Goal: Task Accomplishment & Management: Use online tool/utility

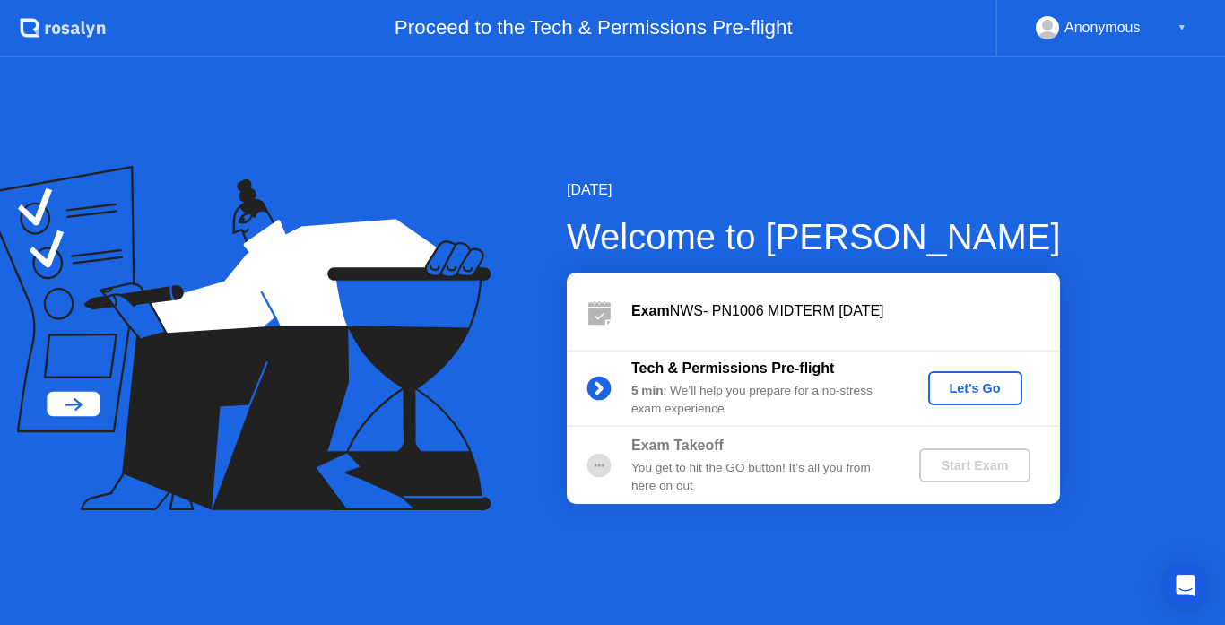
click at [959, 393] on div "Let's Go" at bounding box center [975, 388] width 80 height 14
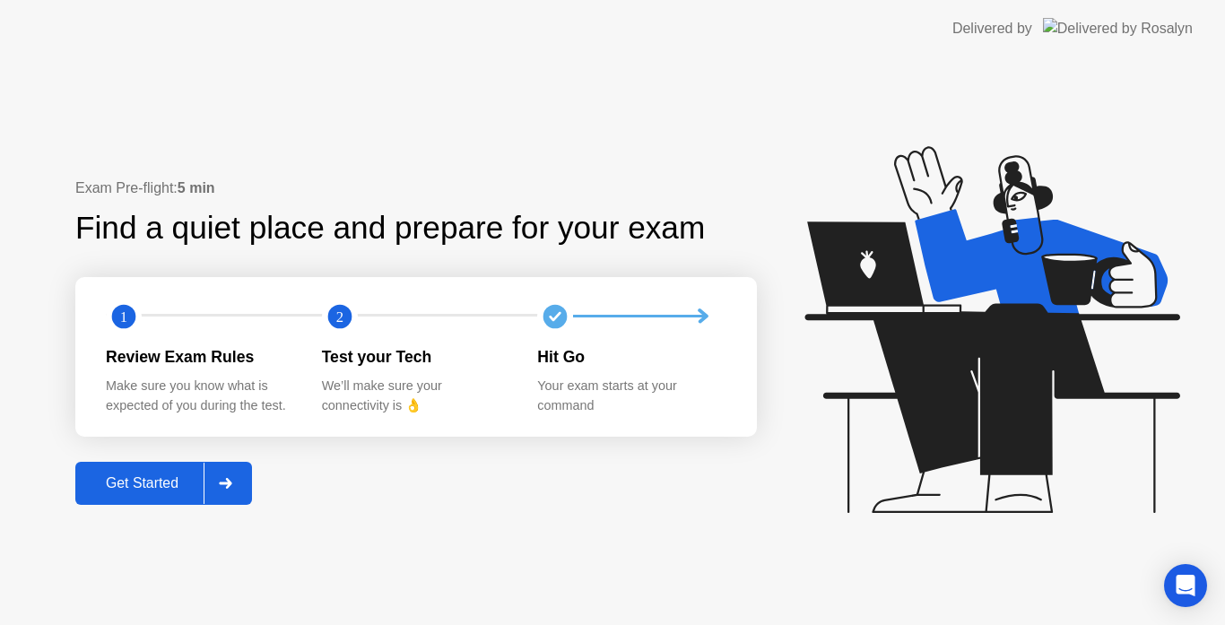
click at [173, 481] on div "Get Started" at bounding box center [142, 483] width 123 height 16
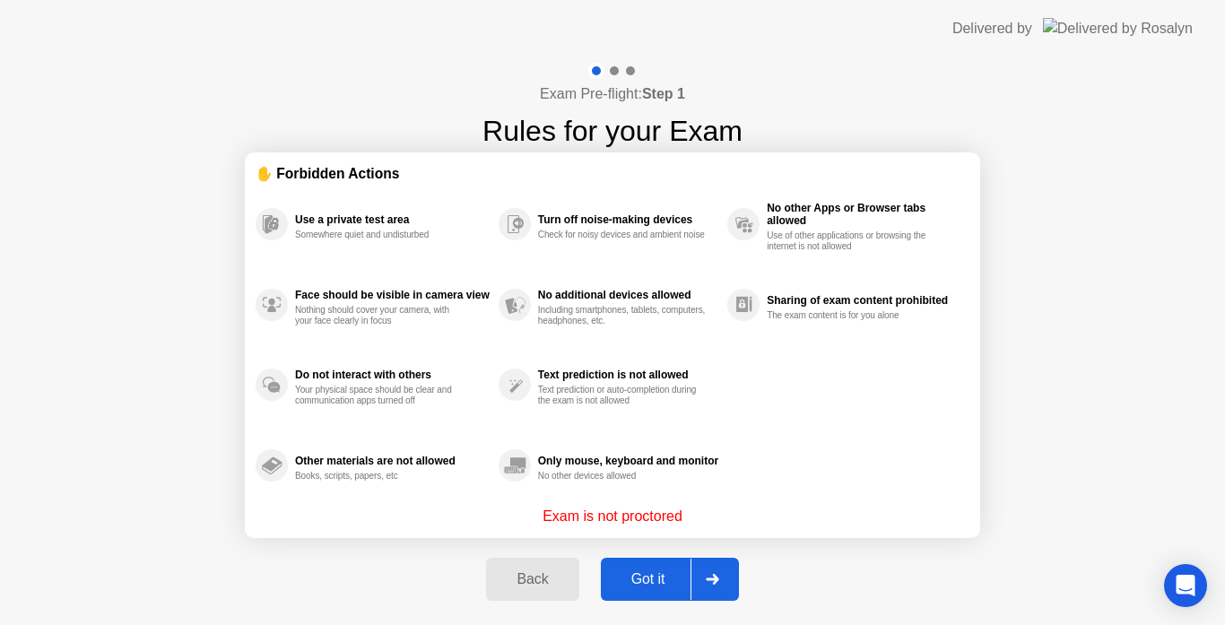
click at [646, 564] on button "Got it" at bounding box center [670, 579] width 138 height 43
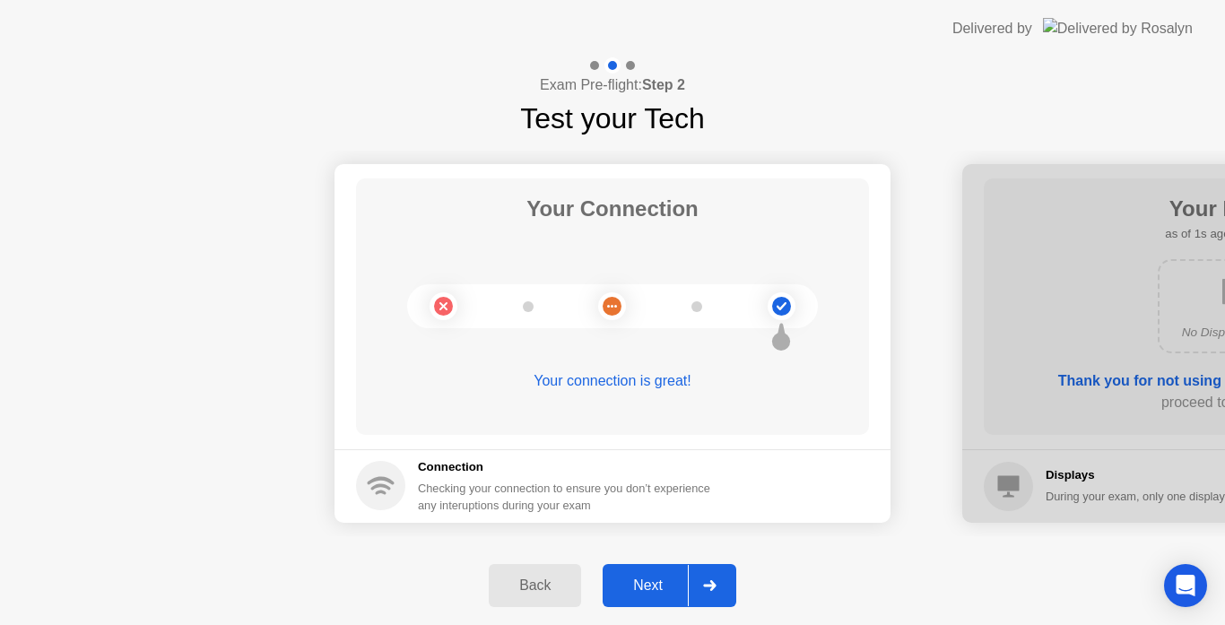
click at [648, 581] on div "Next" at bounding box center [648, 586] width 80 height 16
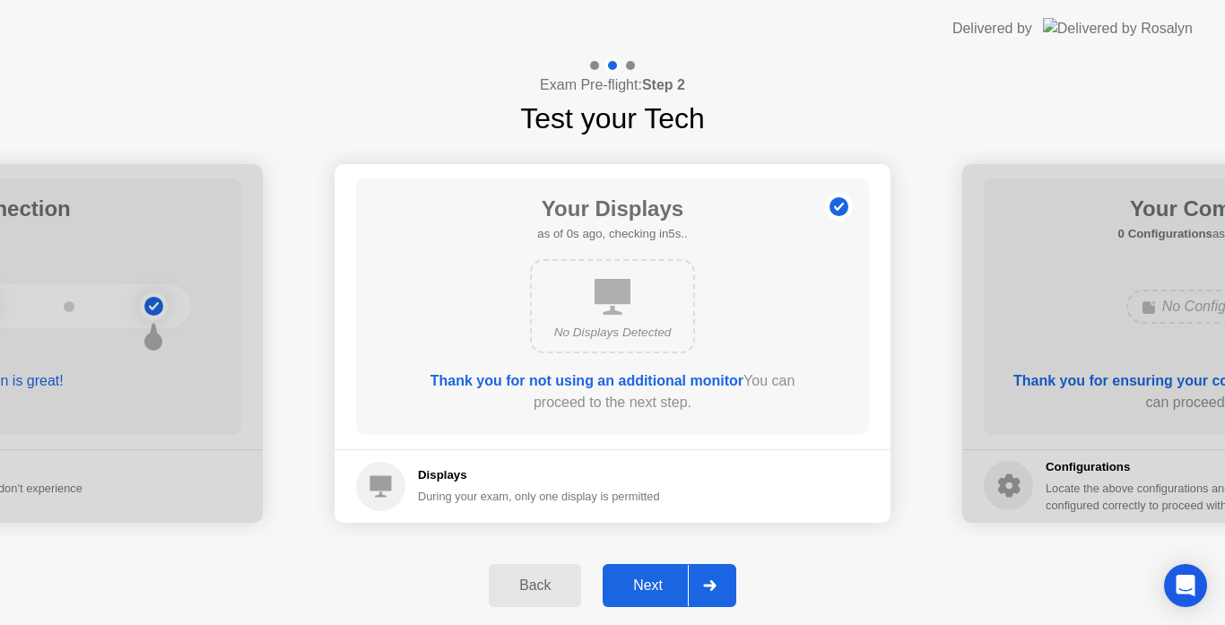
click at [648, 581] on div "Next" at bounding box center [648, 586] width 80 height 16
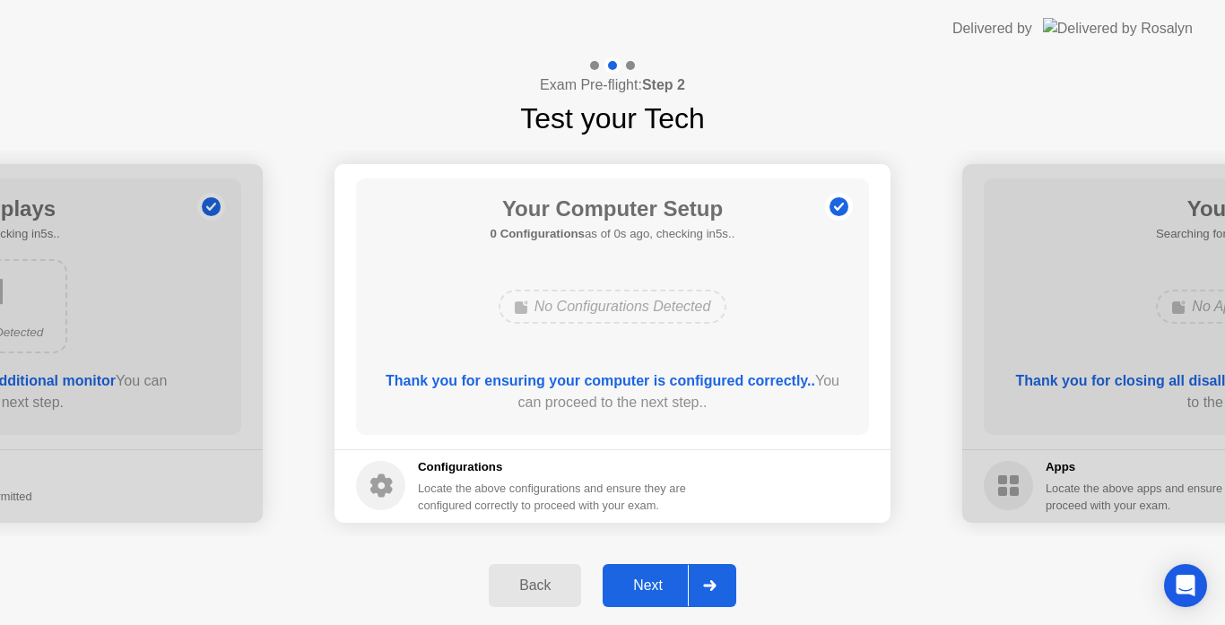
click at [648, 581] on div "Next" at bounding box center [648, 586] width 80 height 16
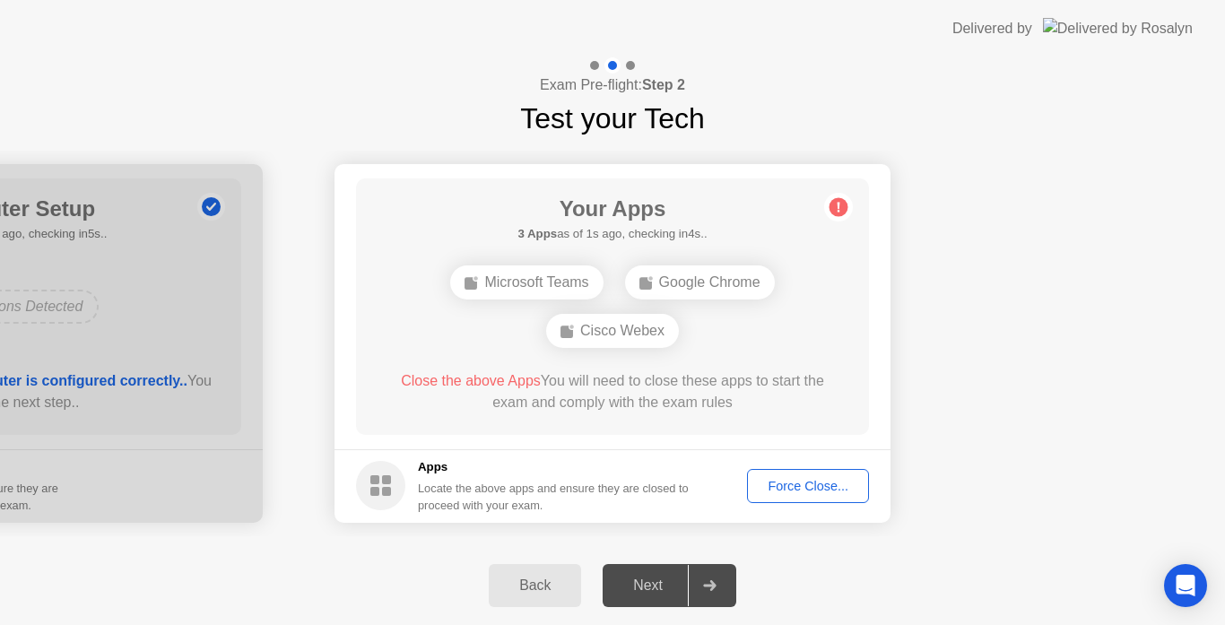
click at [648, 581] on div "Next" at bounding box center [648, 586] width 80 height 16
click at [713, 578] on div at bounding box center [709, 585] width 43 height 41
click at [804, 480] on div "Force Close..." at bounding box center [807, 486] width 109 height 14
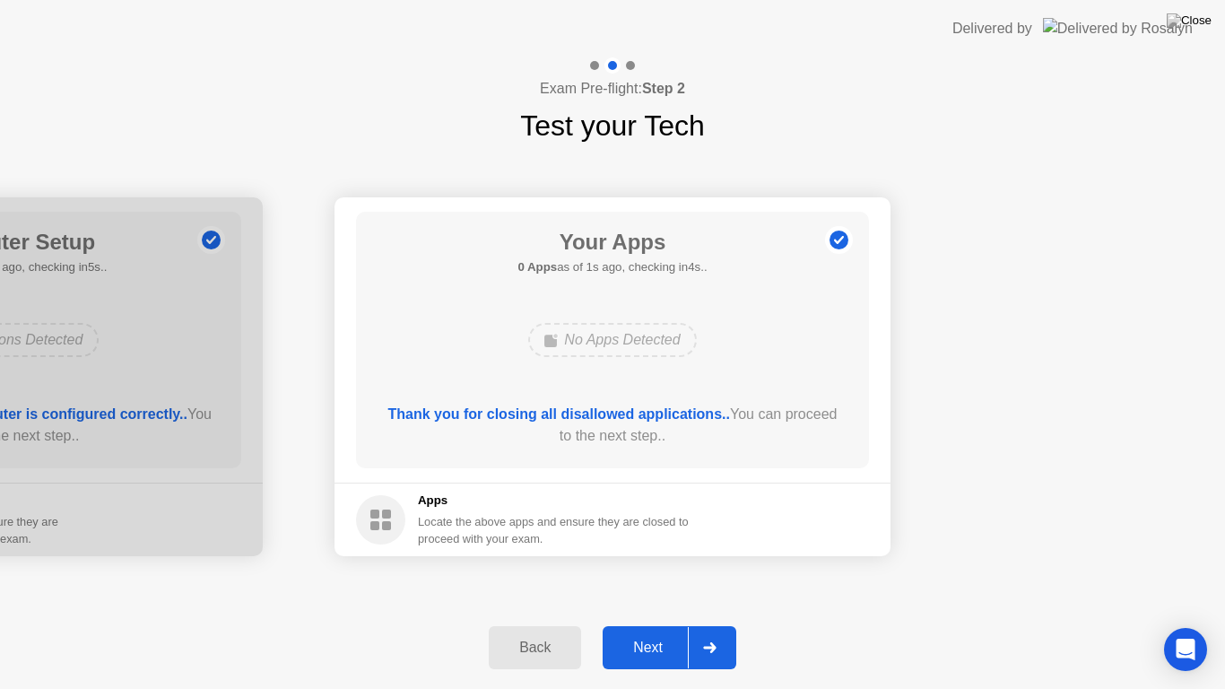
click at [702, 624] on div at bounding box center [709, 647] width 43 height 41
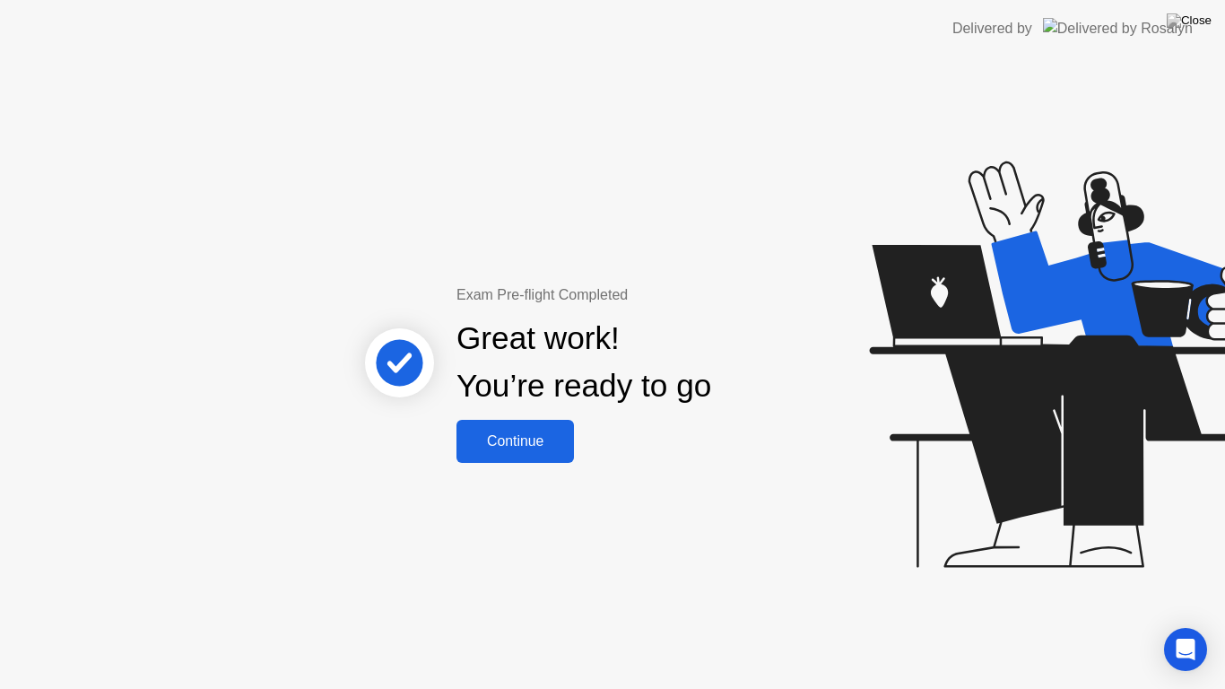
click at [506, 439] on div "Continue" at bounding box center [515, 441] width 107 height 16
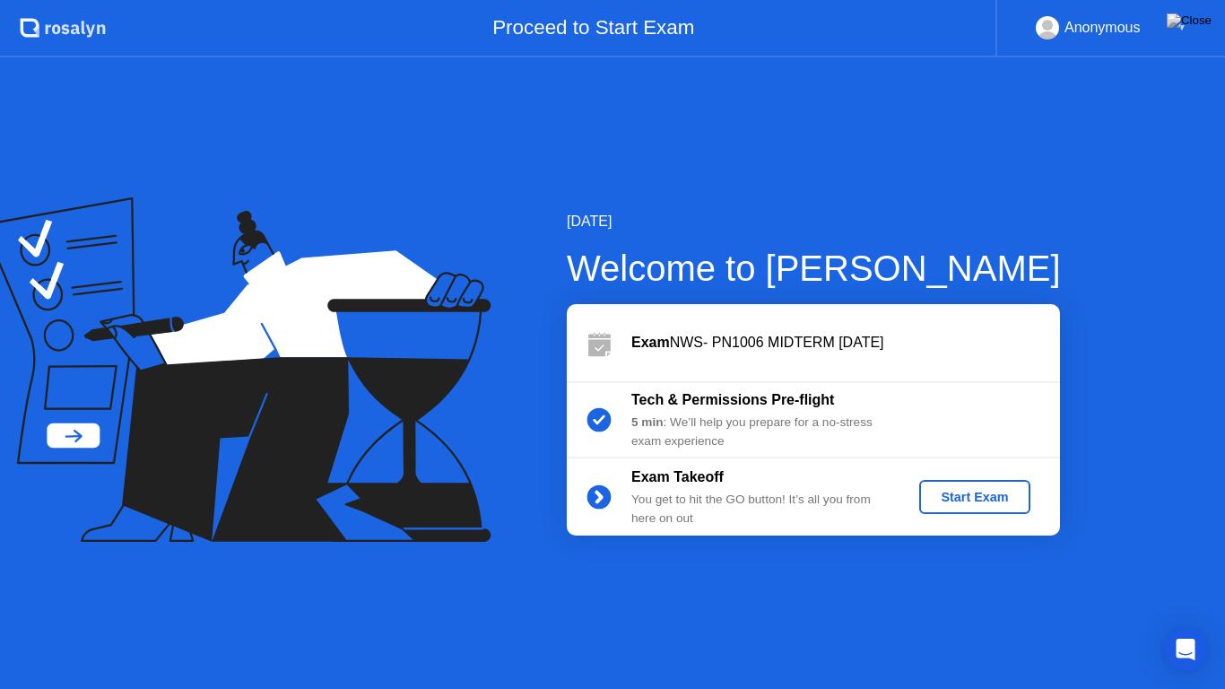
click at [966, 491] on div "Start Exam" at bounding box center [974, 497] width 96 height 14
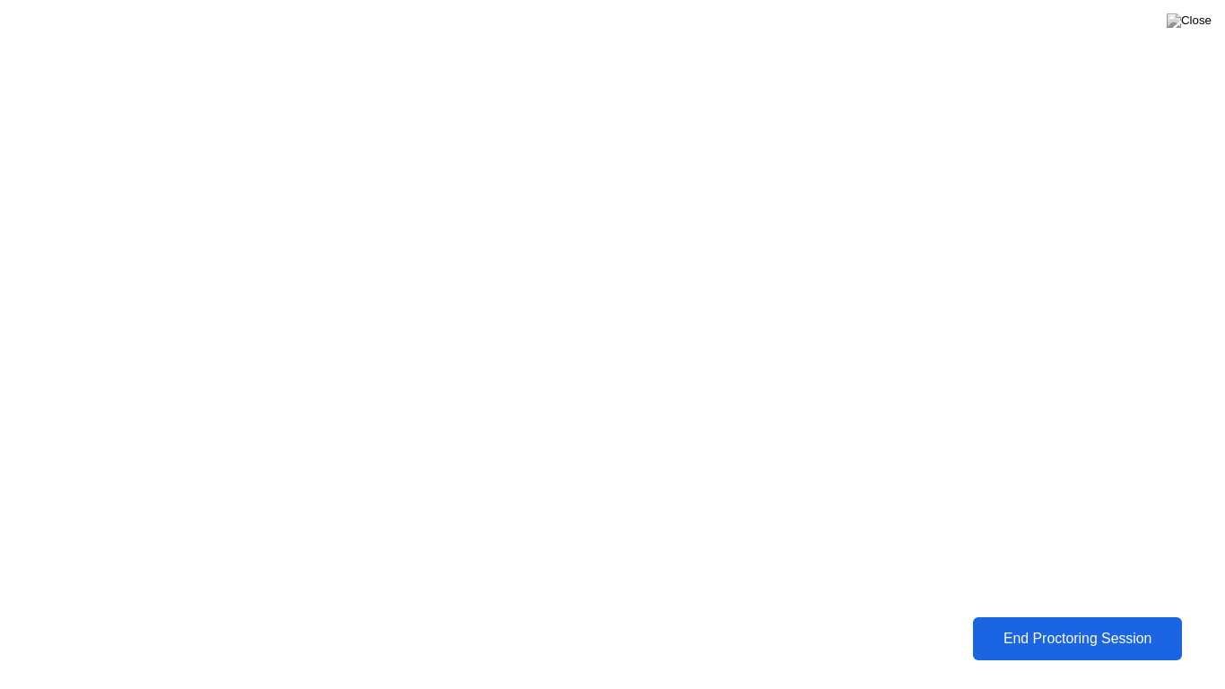
click at [1070, 624] on div "End Proctoring Session" at bounding box center [1077, 639] width 199 height 16
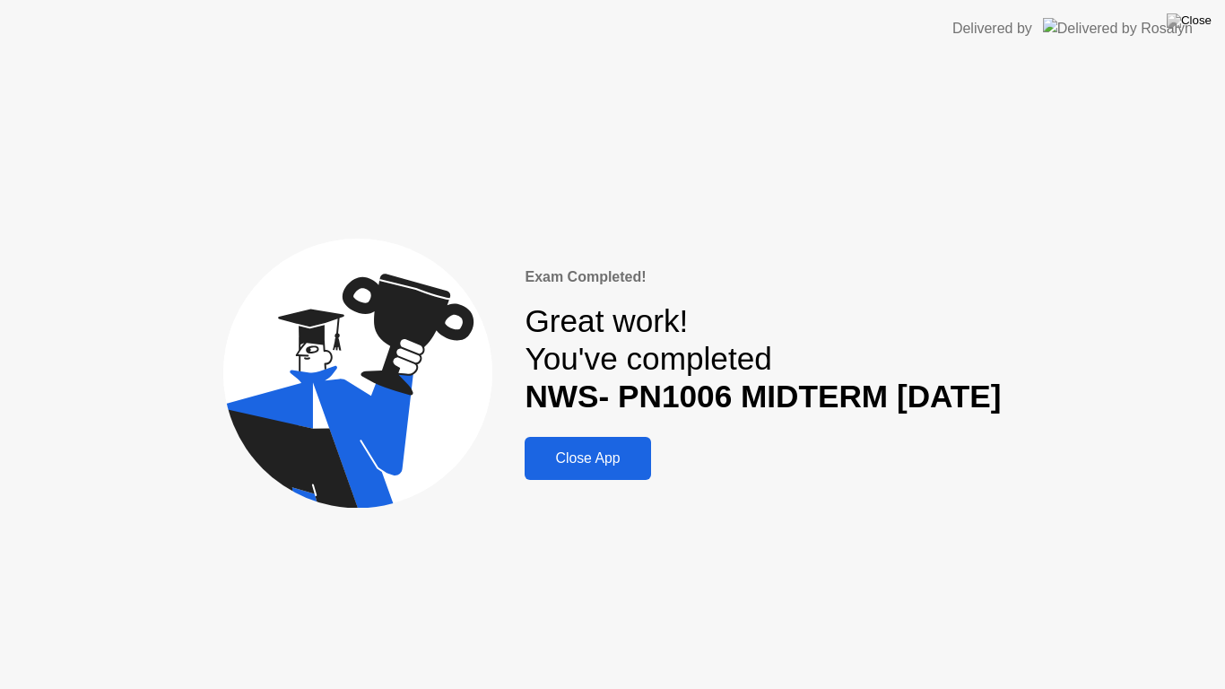
click at [595, 466] on div "Close App" at bounding box center [587, 458] width 115 height 16
